Goal: Contribute content

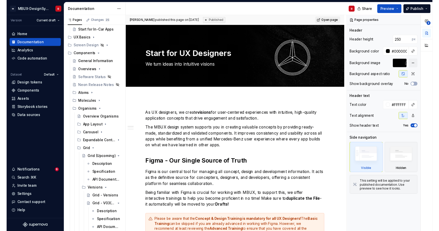
scroll to position [38, 0]
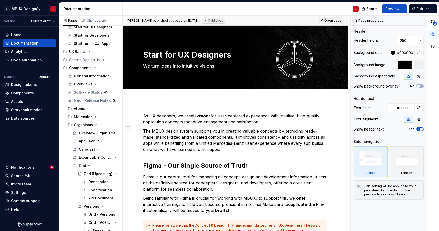
type textarea "*"
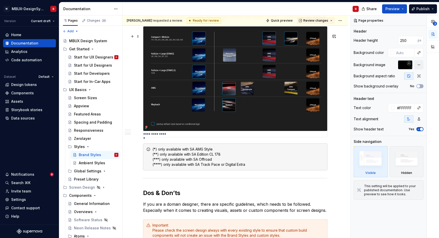
scroll to position [1002, 0]
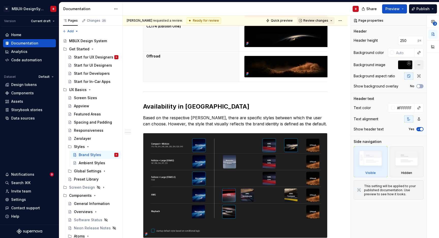
click at [328, 21] on span "Review changes" at bounding box center [315, 21] width 25 height 4
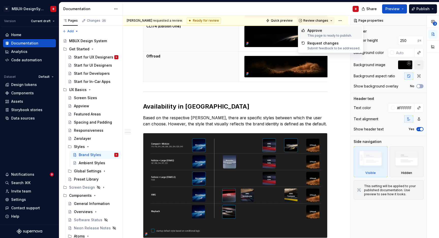
click at [330, 34] on div "This page is ready to publish." at bounding box center [329, 36] width 44 height 4
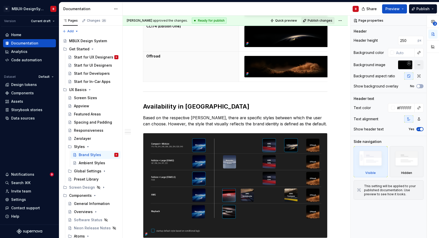
click at [330, 21] on span "Publish changes" at bounding box center [320, 21] width 25 height 4
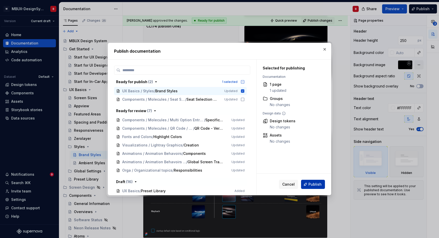
click at [317, 183] on span "Publish" at bounding box center [314, 184] width 13 height 5
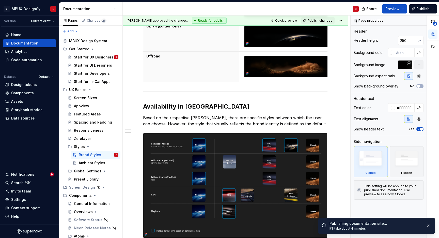
click at [85, 165] on div "Ambient Styles" at bounding box center [92, 162] width 26 height 5
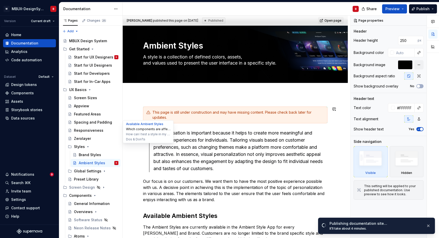
scroll to position [15, 0]
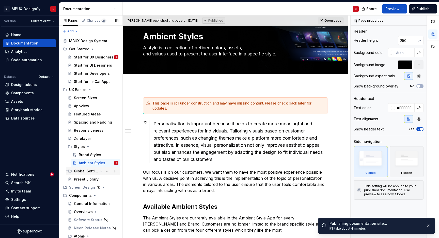
click at [84, 171] on div "Global Settings" at bounding box center [86, 170] width 24 height 5
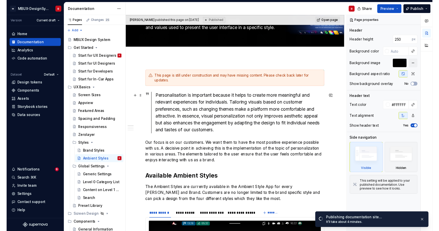
scroll to position [57, 0]
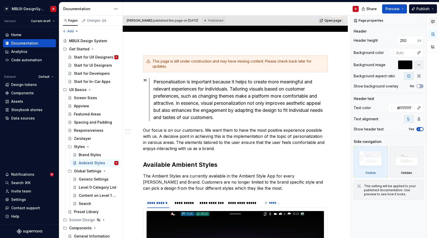
type textarea "*"
